Goal: Task Accomplishment & Management: Use online tool/utility

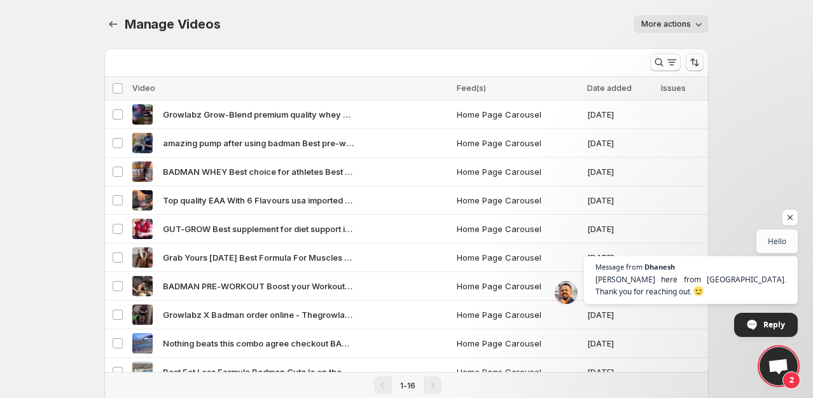
scroll to position [125, 0]
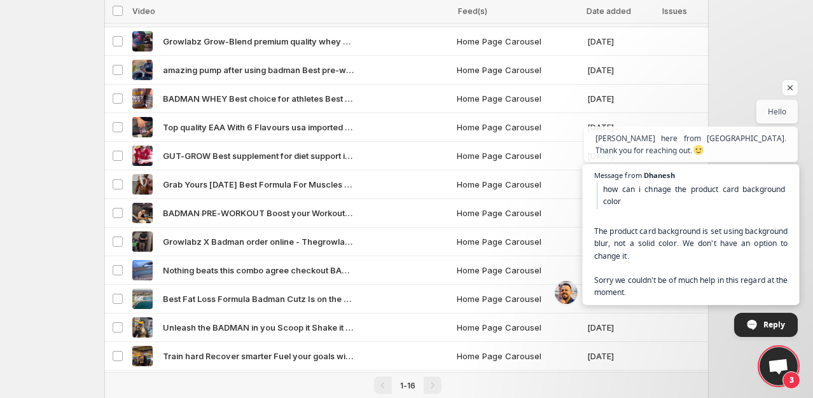
scroll to position [127, 0]
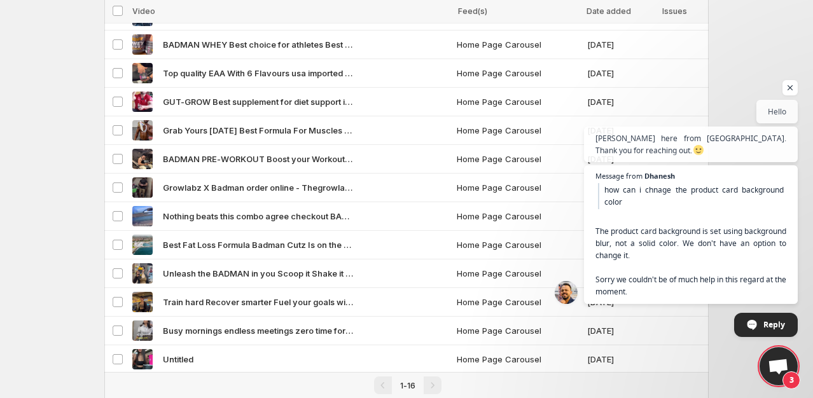
click at [776, 364] on span "Open chat" at bounding box center [778, 368] width 21 height 18
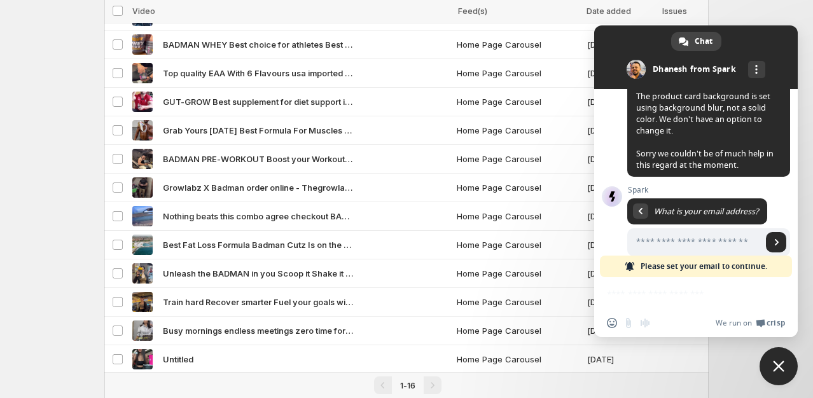
scroll to position [191, 0]
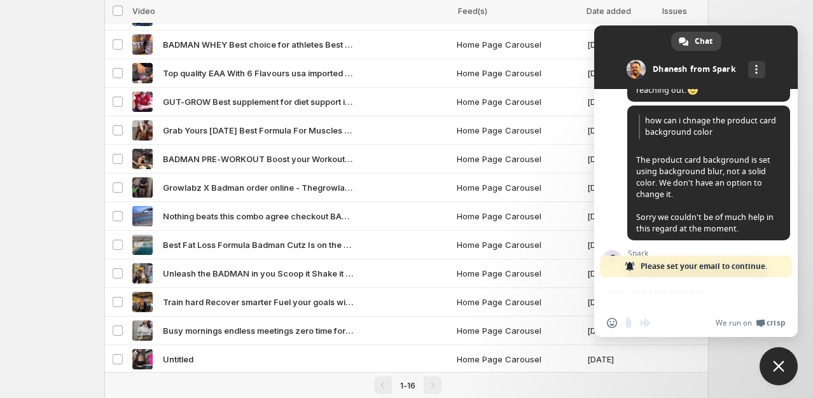
click at [780, 366] on span "Close chat" at bounding box center [778, 366] width 11 height 11
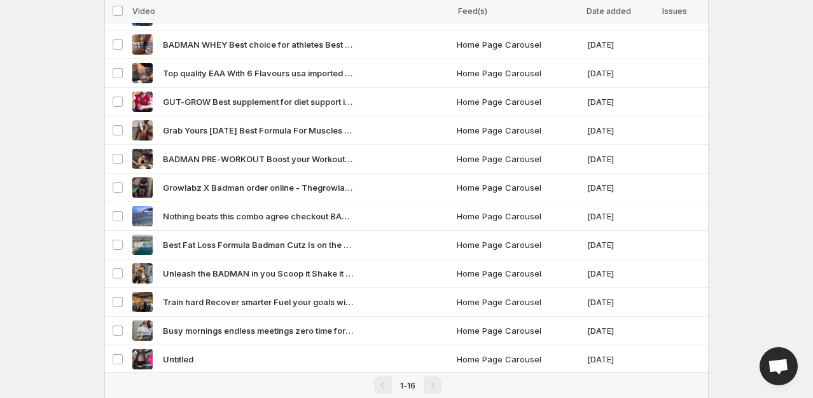
click at [783, 371] on span "Open chat" at bounding box center [778, 368] width 21 height 18
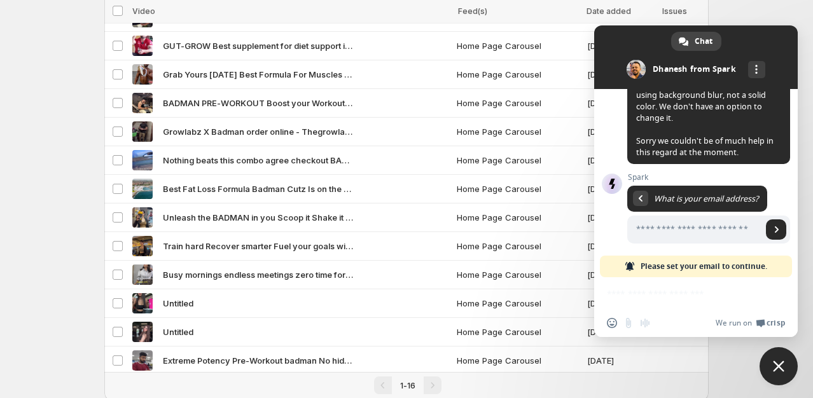
scroll to position [214, 0]
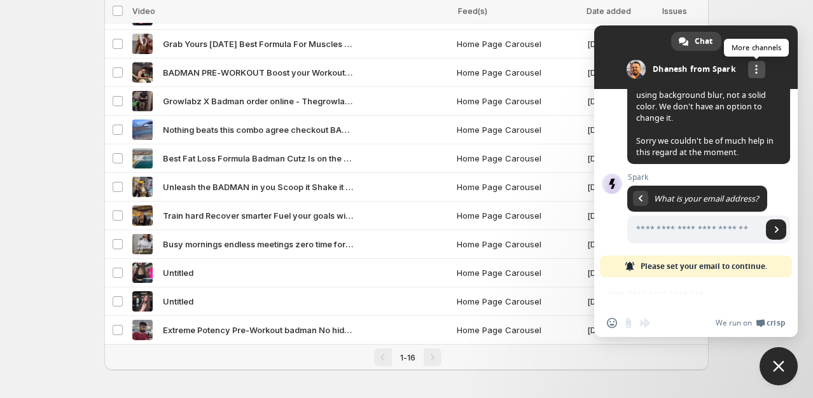
click at [762, 69] on div "More channels" at bounding box center [756, 69] width 17 height 17
